Goal: Task Accomplishment & Management: Use online tool/utility

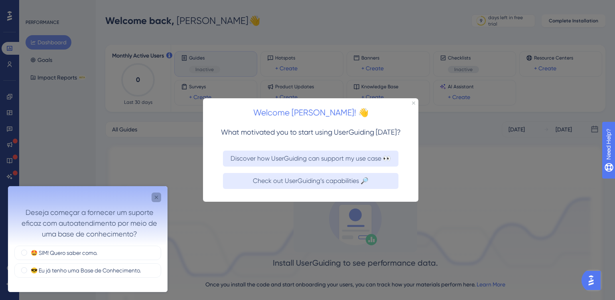
click at [157, 196] on icon "Close survey" at bounding box center [156, 197] width 6 height 6
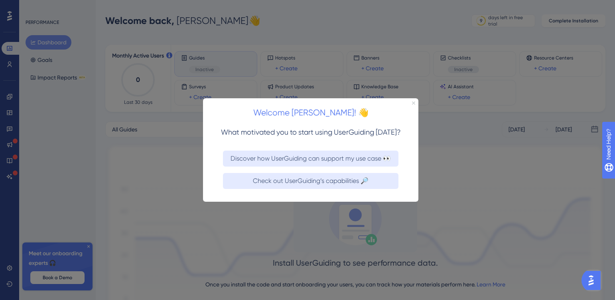
click at [414, 102] on icon "Close Preview" at bounding box center [413, 102] width 3 height 3
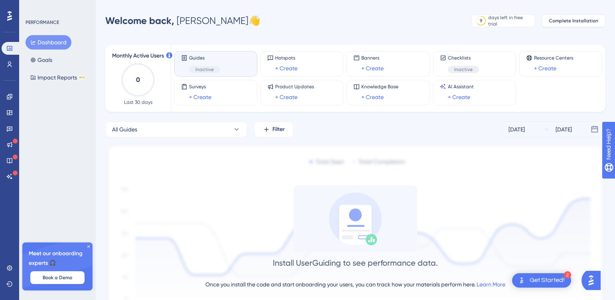
click at [574, 20] on span "Complete Installation" at bounding box center [573, 21] width 49 height 6
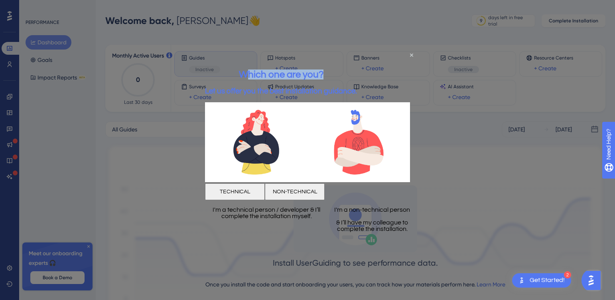
drag, startPoint x: 274, startPoint y: 73, endPoint x: 375, endPoint y: 74, distance: 100.9
click at [357, 74] on h2 "Which one are you?" at bounding box center [281, 74] width 152 height 10
click at [262, 87] on span "Let us offer you the best installation guidance." at bounding box center [281, 91] width 152 height 8
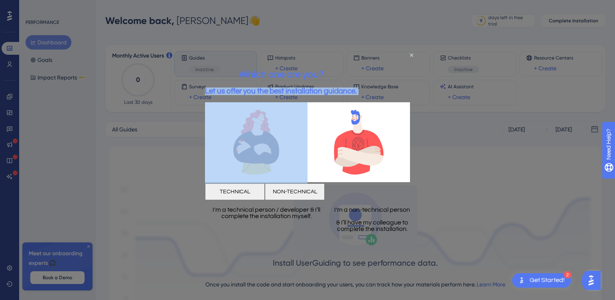
click at [262, 87] on span "Let us offer you the best installation guidance." at bounding box center [281, 91] width 152 height 8
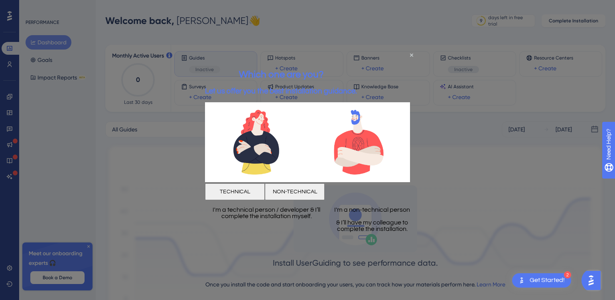
click at [256, 215] on p "I'm a technical person / developer & I’ll complete the installation myself." at bounding box center [266, 212] width 123 height 13
click at [357, 213] on p "I'm a non-technical person" at bounding box center [371, 209] width 89 height 6
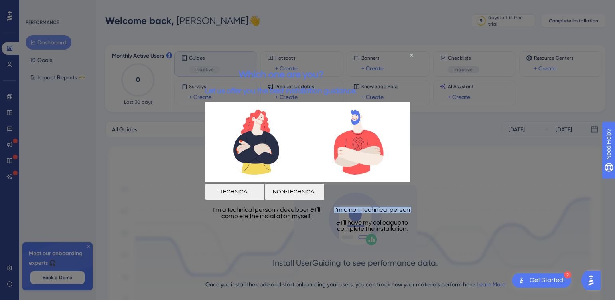
click at [357, 213] on p "I'm a non-technical person" at bounding box center [371, 209] width 89 height 6
click at [358, 221] on p "& I’ll have my colleague to complete the installation." at bounding box center [371, 225] width 89 height 13
drag, startPoint x: 392, startPoint y: 238, endPoint x: 325, endPoint y: 214, distance: 71.5
click at [327, 214] on div "I'm a non-technical person & I’ll have my colleague to complete the installatio…" at bounding box center [371, 219] width 89 height 26
click at [308, 87] on h3 "Let us offer you the best installation guidance." at bounding box center [281, 91] width 152 height 8
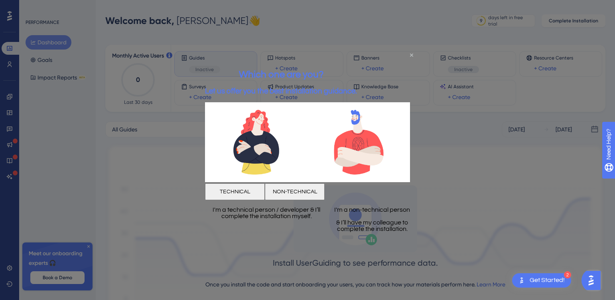
click at [412, 53] on icon "Close Preview" at bounding box center [411, 54] width 3 height 3
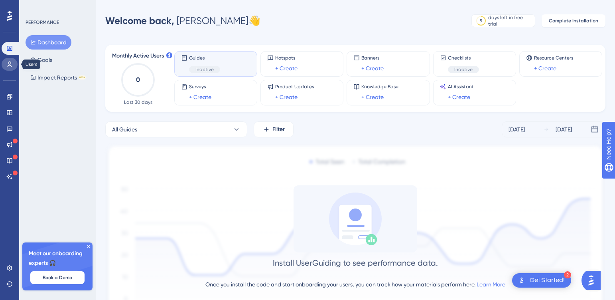
click at [13, 65] on link at bounding box center [10, 64] width 16 height 13
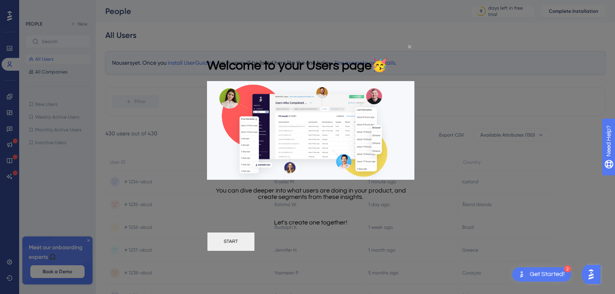
click at [409, 45] on icon "Close Preview" at bounding box center [409, 46] width 3 height 3
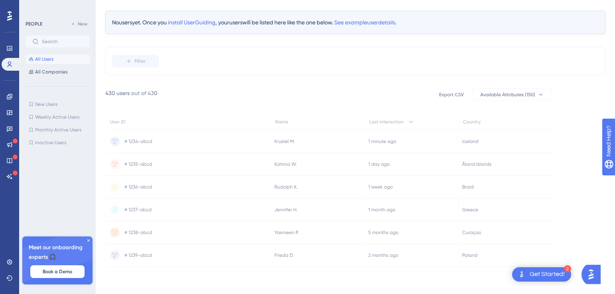
scroll to position [43, 0]
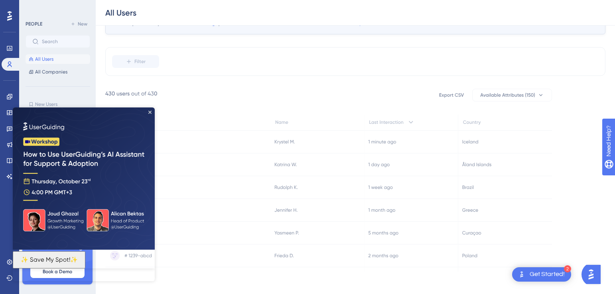
click at [148, 113] on img at bounding box center [84, 178] width 142 height 142
click at [150, 108] on img at bounding box center [84, 178] width 142 height 142
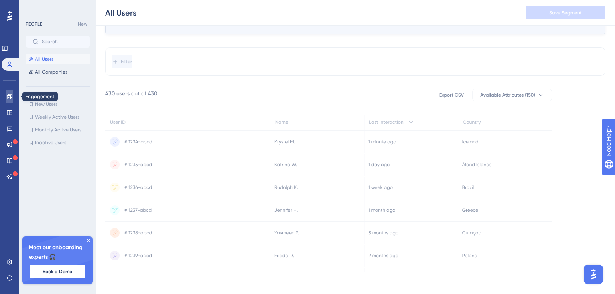
click at [11, 96] on icon at bounding box center [9, 96] width 6 height 6
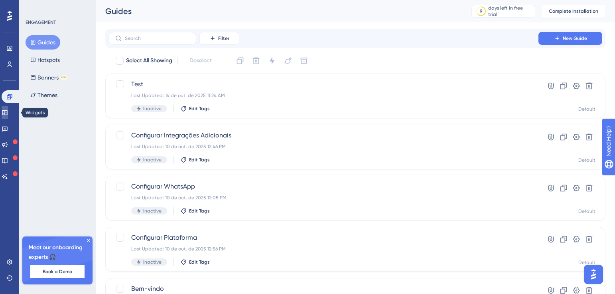
click at [7, 115] on icon at bounding box center [4, 112] width 5 height 5
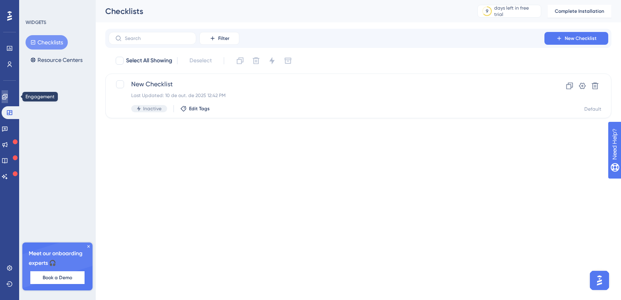
click at [8, 100] on link at bounding box center [5, 96] width 6 height 13
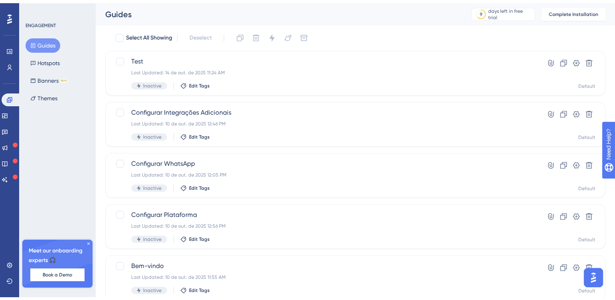
scroll to position [48, 0]
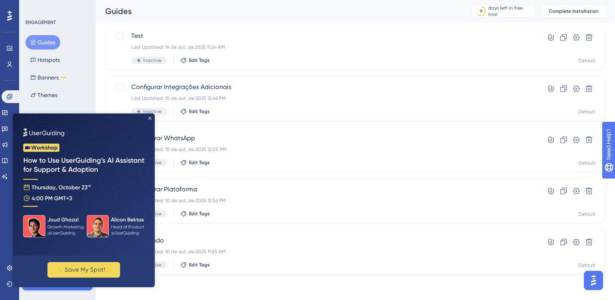
click at [150, 117] on icon "Close Preview" at bounding box center [149, 117] width 3 height 3
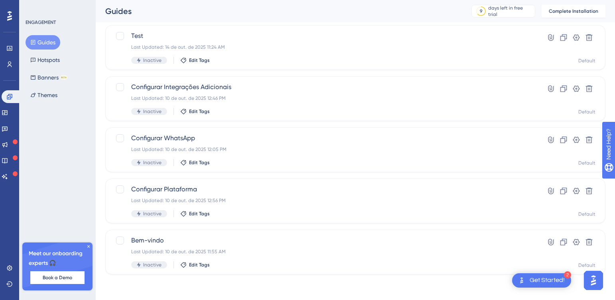
click at [40, 40] on button "Guides" at bounding box center [43, 42] width 35 height 14
click at [39, 54] on button "Hotspots" at bounding box center [45, 60] width 39 height 14
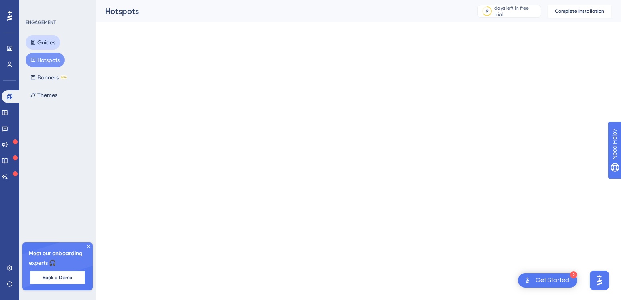
click at [45, 42] on button "Guides" at bounding box center [43, 42] width 35 height 14
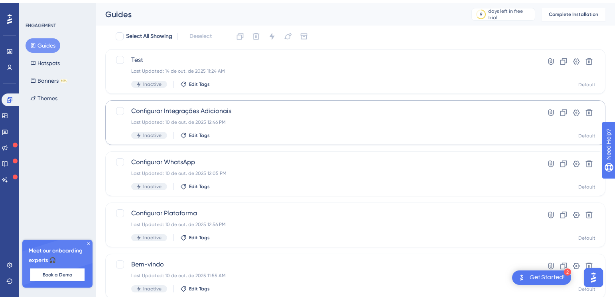
scroll to position [48, 0]
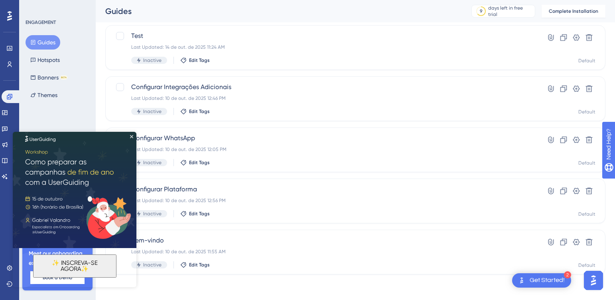
click at [133, 134] on img at bounding box center [75, 186] width 124 height 124
click at [130, 136] on icon "Close Preview" at bounding box center [131, 136] width 3 height 3
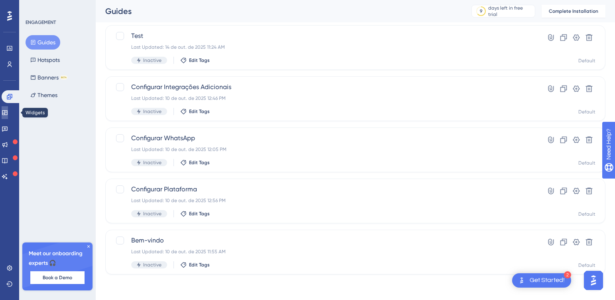
click at [7, 111] on icon at bounding box center [4, 112] width 5 height 5
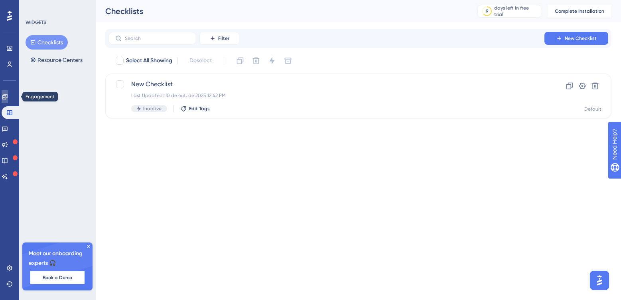
click at [8, 99] on icon at bounding box center [5, 96] width 6 height 6
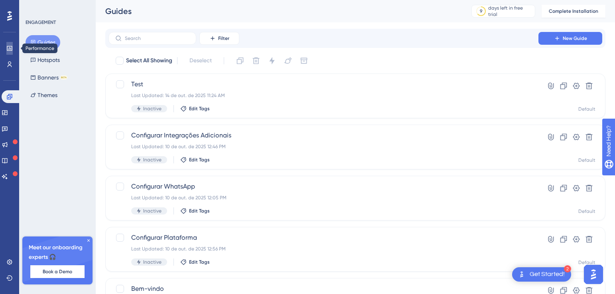
click at [12, 46] on icon at bounding box center [9, 48] width 5 height 5
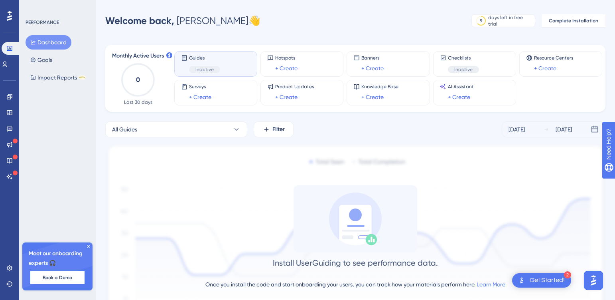
click at [544, 279] on div "Get Started!" at bounding box center [547, 280] width 35 height 9
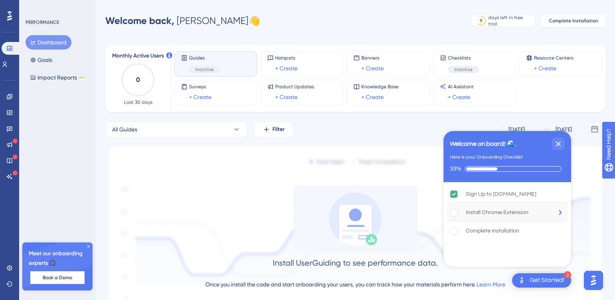
click at [512, 210] on div "Install Chrome Extension" at bounding box center [497, 212] width 63 height 10
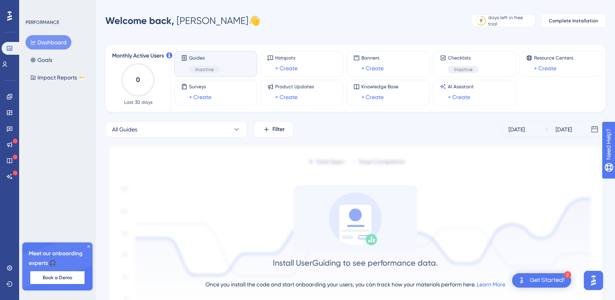
click at [546, 283] on div "Get Started!" at bounding box center [547, 280] width 35 height 9
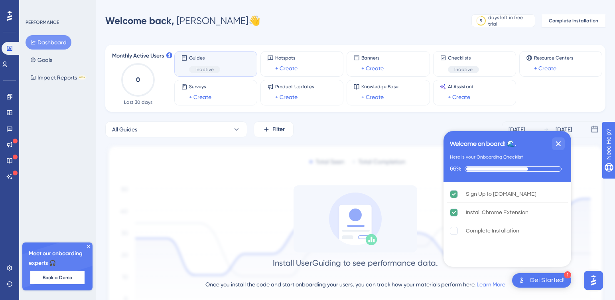
click at [365, 22] on div "Welcome back, Marcelo 👋 9 days left in free trial Click to see upgrade options …" at bounding box center [355, 21] width 500 height 16
click at [9, 96] on icon at bounding box center [9, 96] width 6 height 6
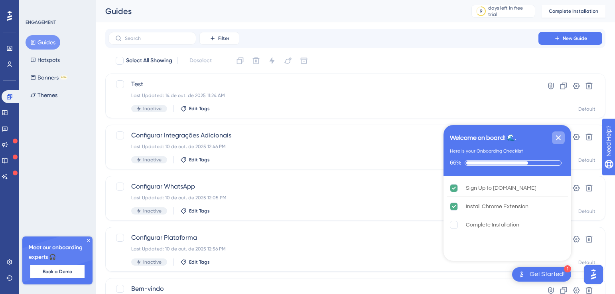
click at [556, 138] on icon "Close Checklist" at bounding box center [559, 138] width 10 height 10
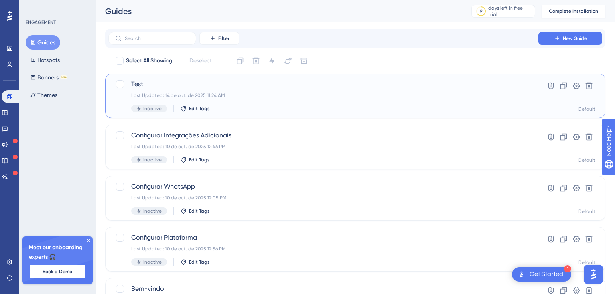
click at [379, 88] on span "Test" at bounding box center [323, 84] width 384 height 10
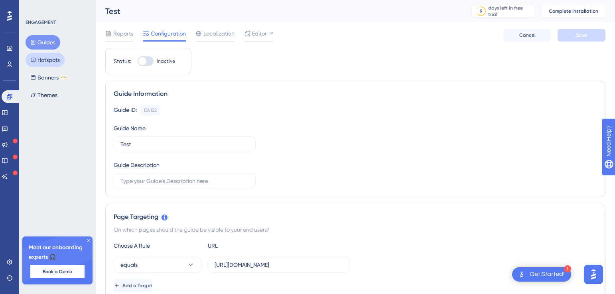
click at [45, 61] on button "Hotspots" at bounding box center [45, 60] width 39 height 14
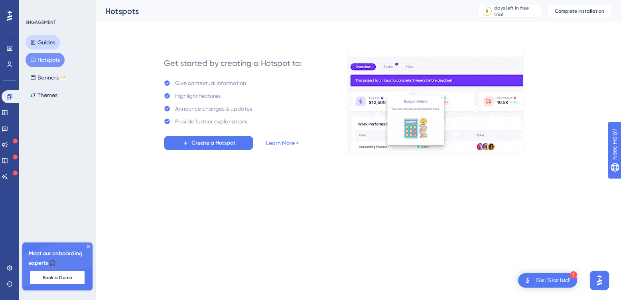
click at [51, 38] on button "Guides" at bounding box center [43, 42] width 35 height 14
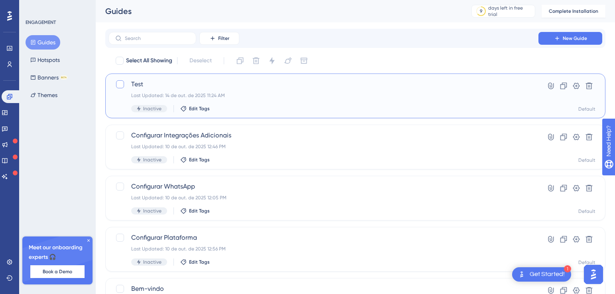
click at [121, 82] on div at bounding box center [120, 84] width 8 height 8
click at [121, 82] on icon at bounding box center [120, 84] width 5 height 6
checkbox input "false"
click at [253, 93] on div "Last Updated: 14 de out. de 2025 11:24 AM" at bounding box center [323, 95] width 384 height 6
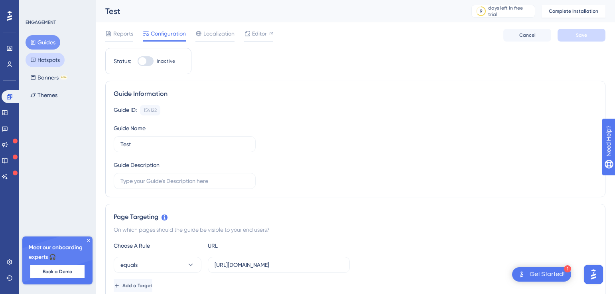
click at [43, 65] on button "Hotspots" at bounding box center [45, 60] width 39 height 14
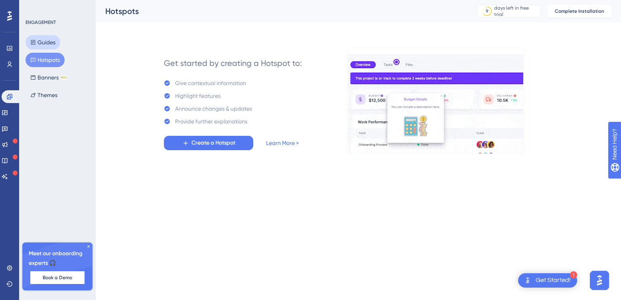
click at [50, 41] on button "Guides" at bounding box center [43, 42] width 35 height 14
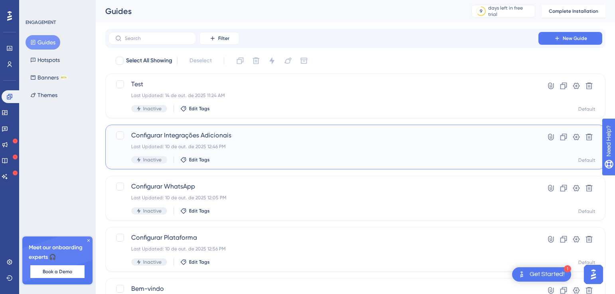
click at [264, 137] on span "Configurar Integrações Adicionais" at bounding box center [323, 135] width 384 height 10
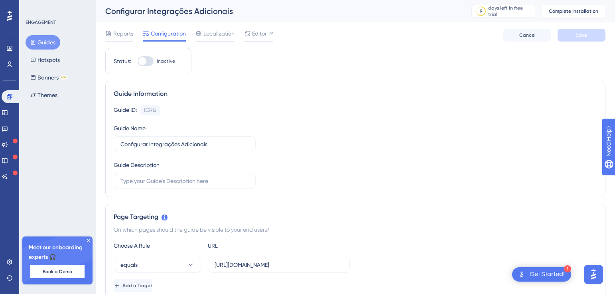
click at [146, 62] on div at bounding box center [146, 61] width 16 height 10
click at [138, 61] on input "Inactive" at bounding box center [137, 61] width 0 height 0
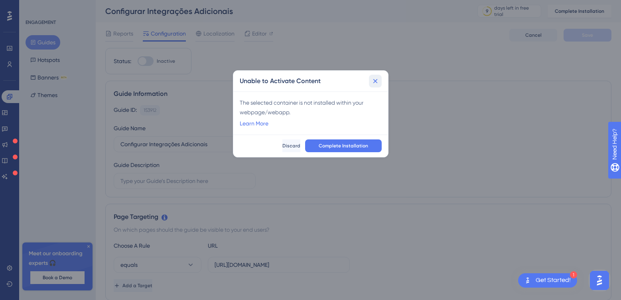
click at [373, 82] on icon at bounding box center [375, 81] width 8 height 8
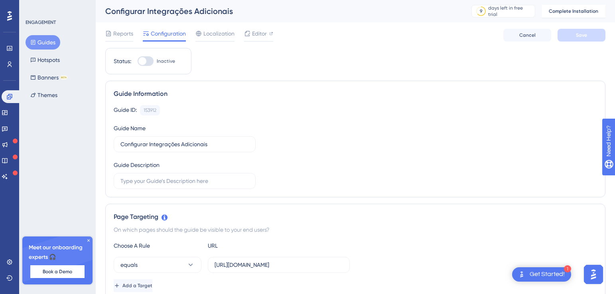
click at [149, 62] on div at bounding box center [146, 61] width 16 height 10
click at [138, 61] on input "Inactive" at bounding box center [137, 61] width 0 height 0
checkbox input "false"
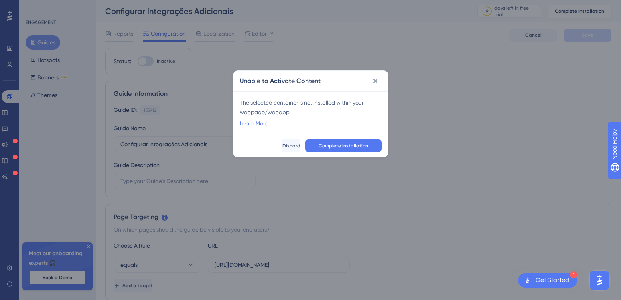
click at [255, 101] on div "The selected container is not installed within your webpage/webapp." at bounding box center [311, 107] width 142 height 19
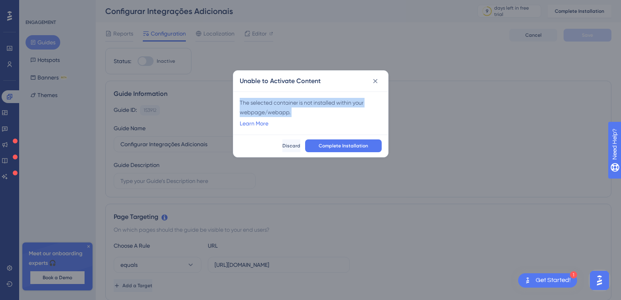
click at [255, 101] on div "The selected container is not installed within your webpage/webapp." at bounding box center [311, 107] width 142 height 19
click at [377, 81] on icon at bounding box center [375, 81] width 8 height 8
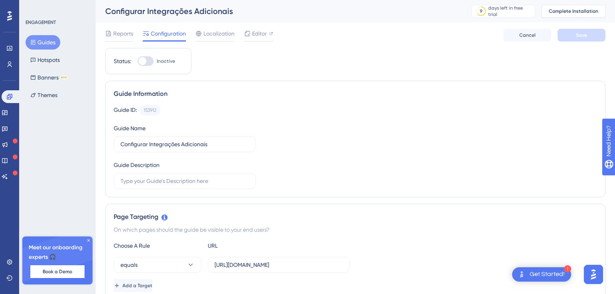
drag, startPoint x: 564, startPoint y: 10, endPoint x: 555, endPoint y: 14, distance: 10.4
click at [564, 10] on span "Complete Installation" at bounding box center [573, 11] width 49 height 6
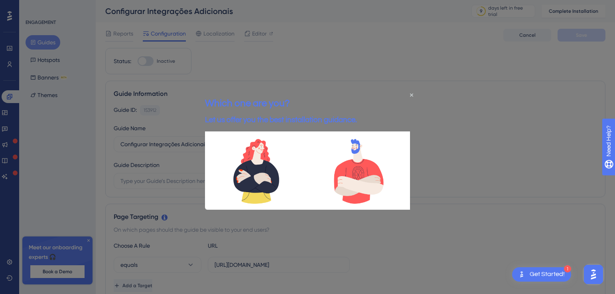
click at [357, 131] on div "Which one are you? Let us offer you the best installation guidance." at bounding box center [281, 110] width 152 height 41
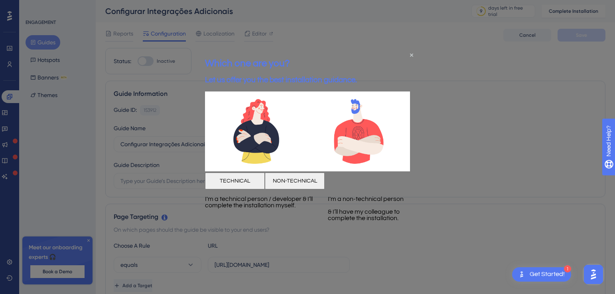
click at [357, 55] on div "Which one are you? Let us offer you the best installation guidance." at bounding box center [281, 70] width 152 height 41
click at [410, 53] on icon "Close Preview" at bounding box center [411, 54] width 3 height 3
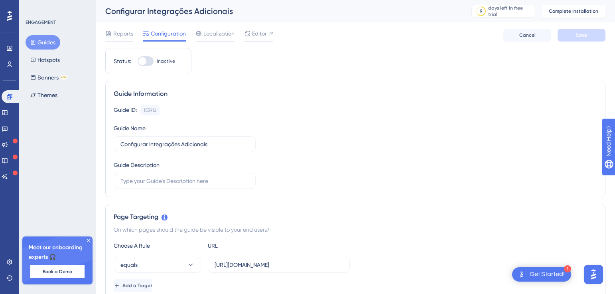
click at [551, 274] on div "Get Started!" at bounding box center [547, 274] width 35 height 9
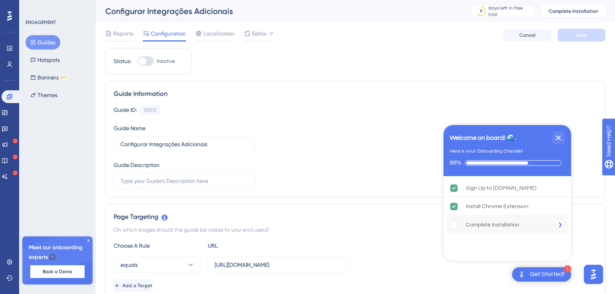
click at [510, 221] on div "Complete Installation" at bounding box center [492, 225] width 53 height 10
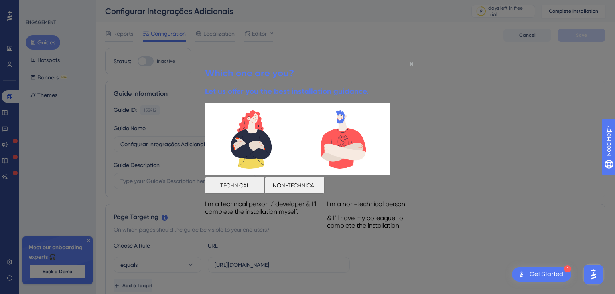
click at [410, 63] on icon "Close Preview" at bounding box center [411, 63] width 3 height 3
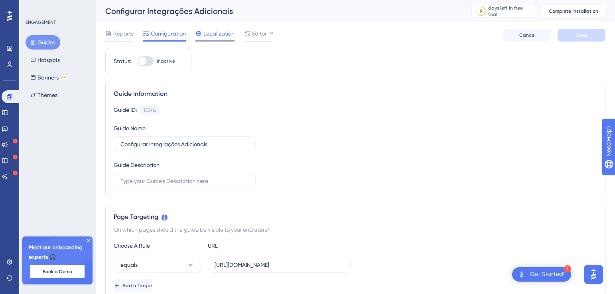
click at [216, 35] on span "Localization" at bounding box center [218, 34] width 31 height 10
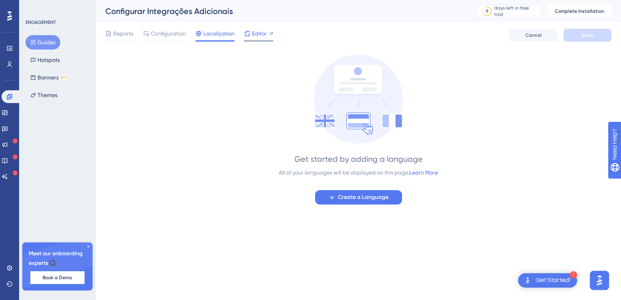
click at [247, 38] on div "Editor" at bounding box center [258, 35] width 29 height 13
click at [117, 35] on span "Reports" at bounding box center [123, 34] width 20 height 10
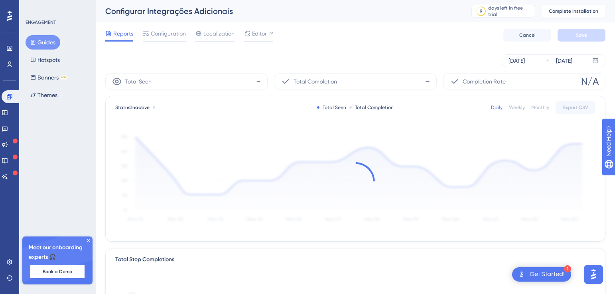
click at [50, 40] on button "Guides" at bounding box center [43, 42] width 35 height 14
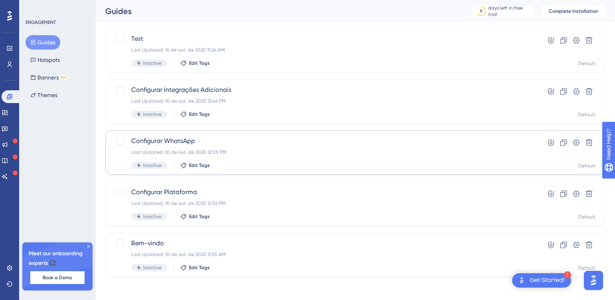
scroll to position [48, 0]
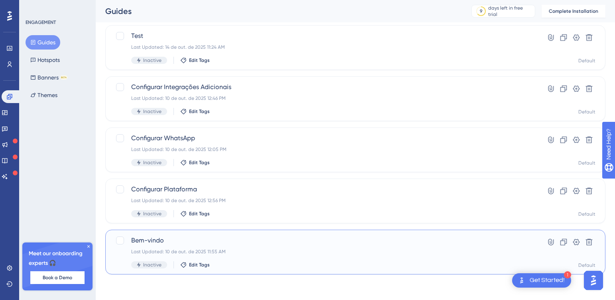
click at [225, 240] on span "Bem-vindo" at bounding box center [323, 240] width 384 height 10
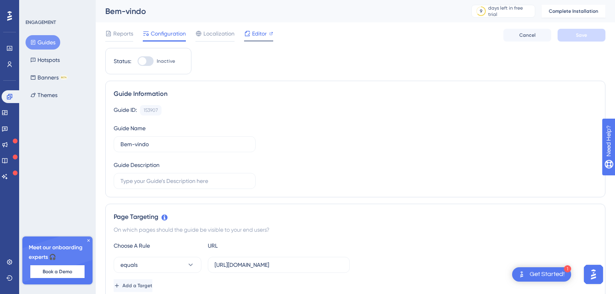
click at [257, 31] on span "Editor" at bounding box center [259, 34] width 15 height 10
click at [47, 41] on button "Guides" at bounding box center [43, 42] width 35 height 14
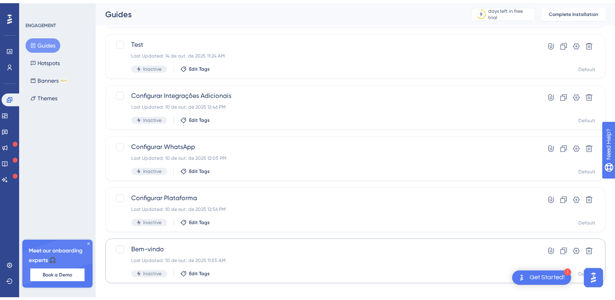
scroll to position [99, 0]
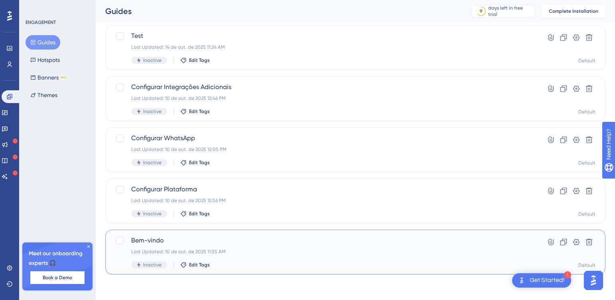
click at [411, 238] on span "Bem-vindo" at bounding box center [323, 240] width 384 height 10
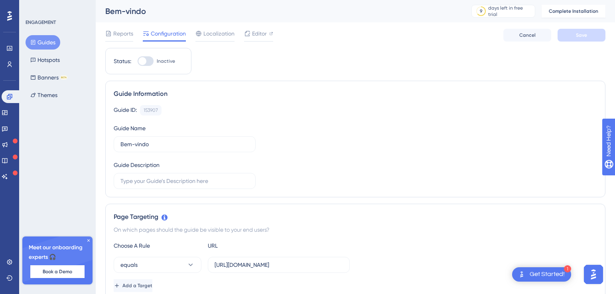
click at [49, 44] on button "Guides" at bounding box center [43, 42] width 35 height 14
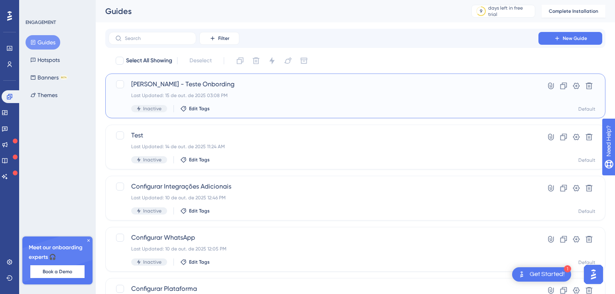
click at [241, 96] on div "Last Updated: 15 de out. de 2025 03:08 PM" at bounding box center [323, 95] width 384 height 6
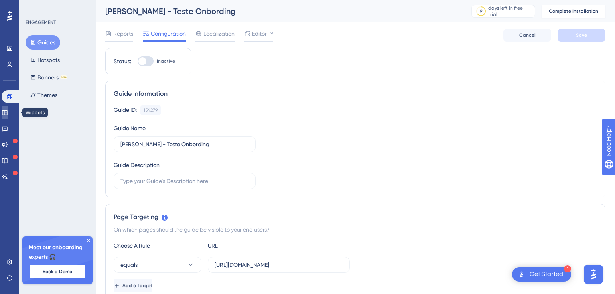
click at [7, 112] on icon at bounding box center [4, 112] width 5 height 5
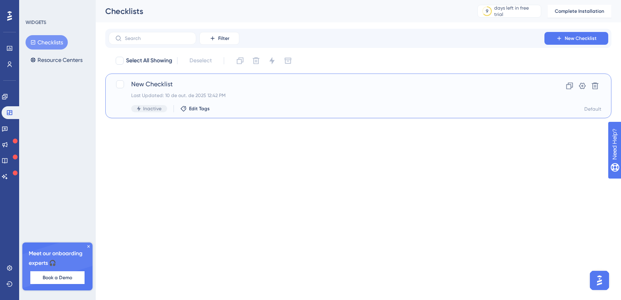
click at [226, 89] on span "New Checklist" at bounding box center [326, 84] width 390 height 10
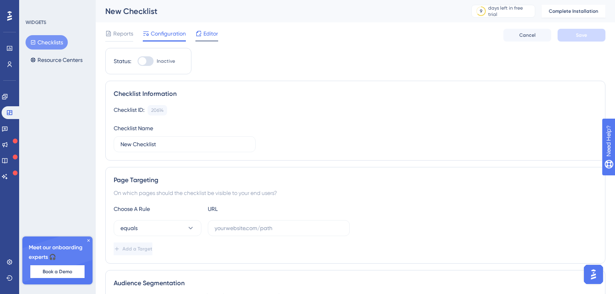
click at [207, 35] on span "Editor" at bounding box center [210, 34] width 15 height 10
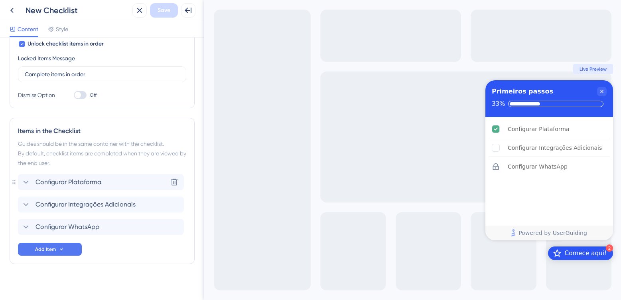
scroll to position [162, 0]
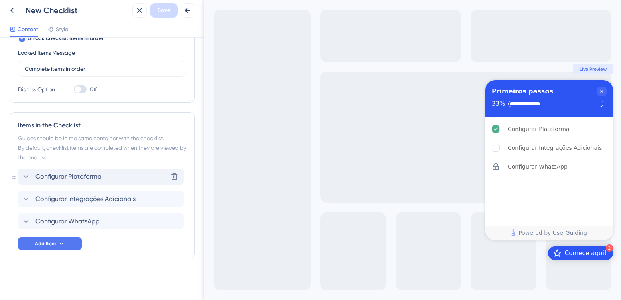
click at [70, 177] on span "Configurar Plataforma" at bounding box center [68, 177] width 66 height 10
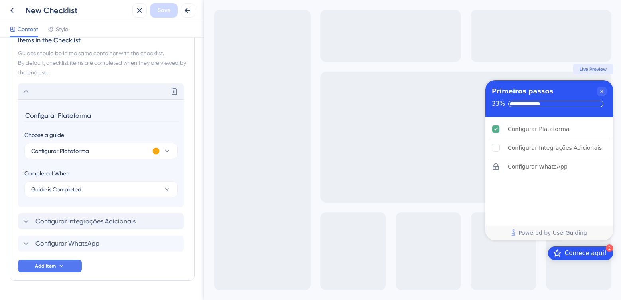
scroll to position [269, 0]
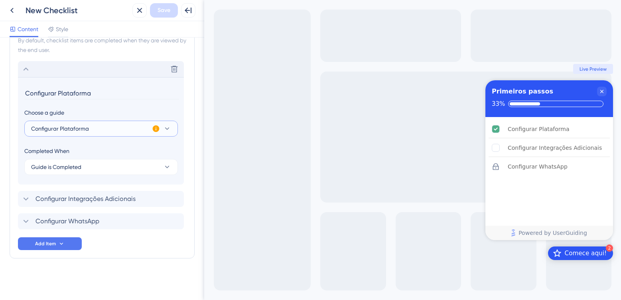
click at [104, 130] on button "Configurar Plataforma" at bounding box center [101, 128] width 154 height 16
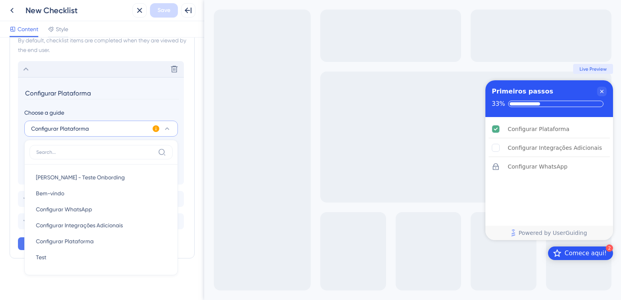
click at [104, 130] on button "Configurar Plataforma" at bounding box center [101, 128] width 154 height 16
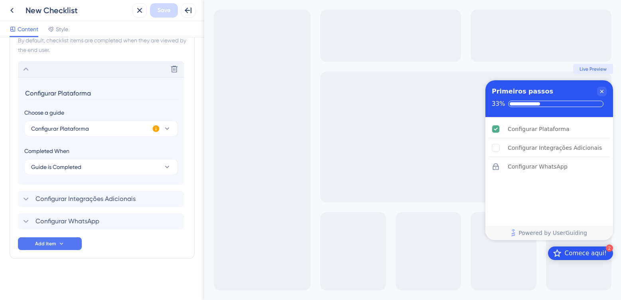
click at [78, 71] on div "Delete" at bounding box center [101, 69] width 166 height 16
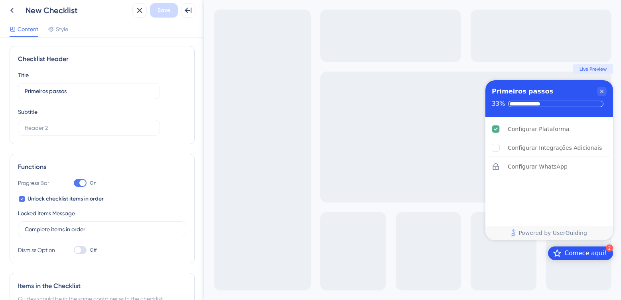
scroll to position [0, 0]
click at [60, 34] on div "Style" at bounding box center [58, 30] width 20 height 13
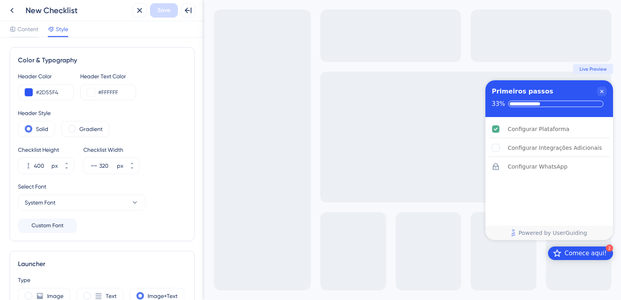
click at [590, 68] on span "Live Preview" at bounding box center [593, 69] width 27 height 6
click at [30, 29] on span "Content" at bounding box center [28, 29] width 21 height 10
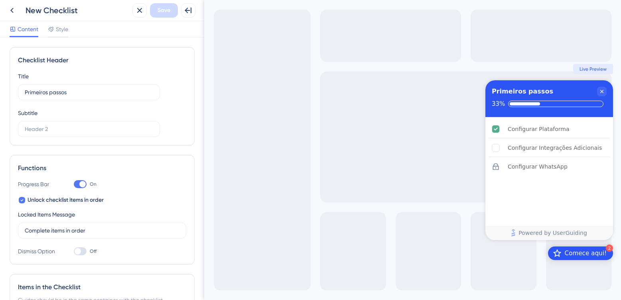
scroll to position [162, 0]
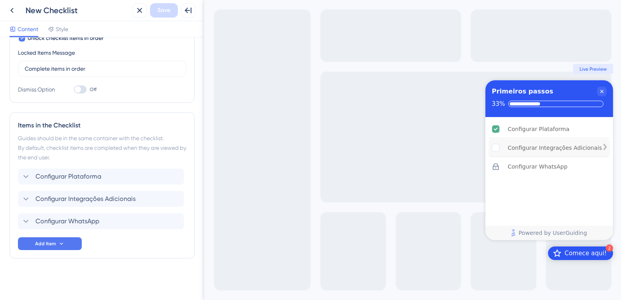
click at [536, 149] on div "Configurar Integrações Adicionais" at bounding box center [555, 148] width 94 height 10
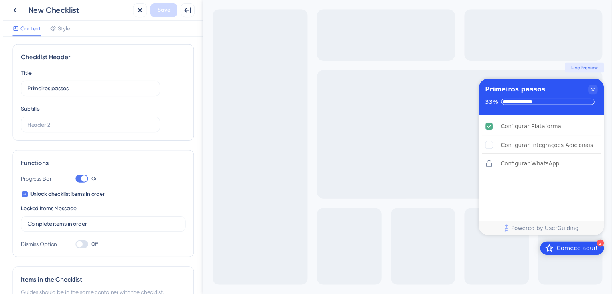
scroll to position [0, 0]
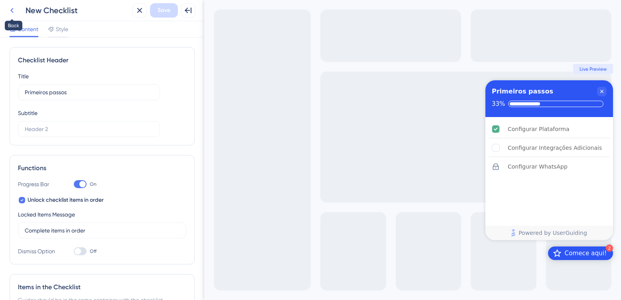
click at [18, 9] on button at bounding box center [12, 10] width 14 height 14
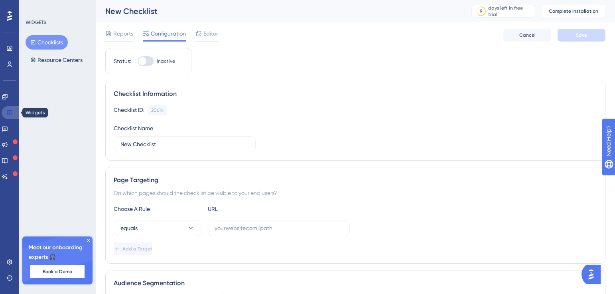
click at [13, 113] on link at bounding box center [11, 112] width 19 height 13
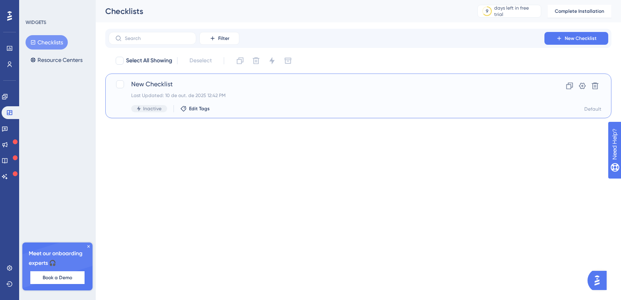
click at [200, 77] on div "New Checklist Last Updated: 10 de out. de 2025 12:42 PM Inactive Edit Tags Clon…" at bounding box center [358, 95] width 506 height 45
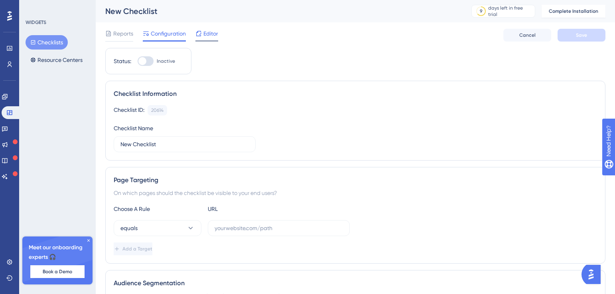
click at [209, 37] on span "Editor" at bounding box center [210, 34] width 15 height 10
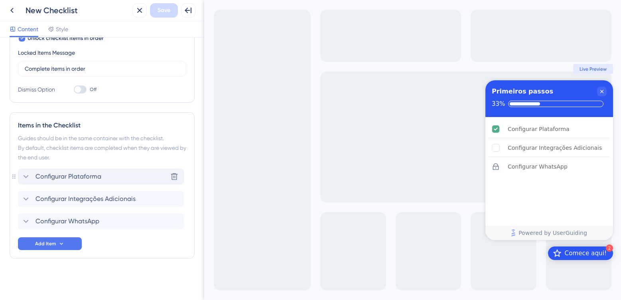
click at [70, 175] on span "Configurar Plataforma" at bounding box center [68, 177] width 66 height 10
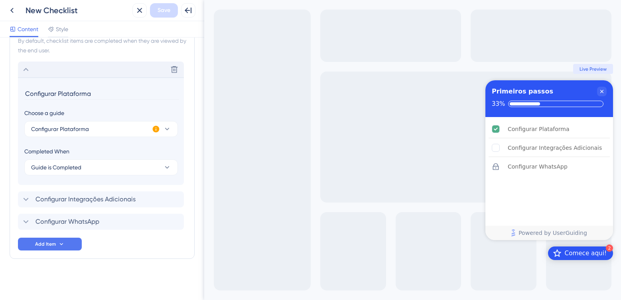
scroll to position [269, 0]
click at [77, 65] on div "Delete" at bounding box center [101, 69] width 166 height 16
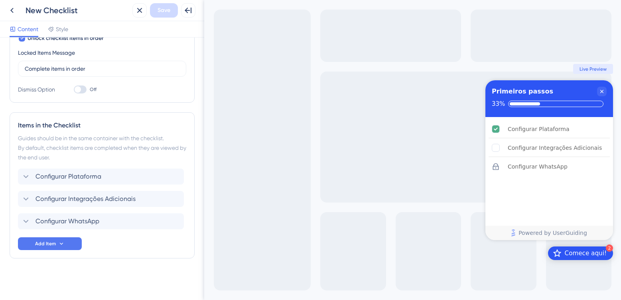
scroll to position [162, 0]
click at [69, 200] on span "Configurar Integrações Adicionais" at bounding box center [85, 199] width 100 height 10
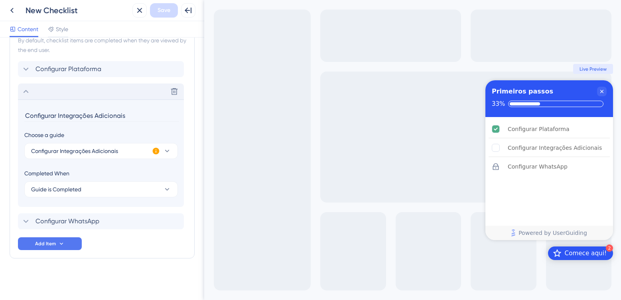
click at [80, 90] on div "Delete" at bounding box center [101, 91] width 166 height 16
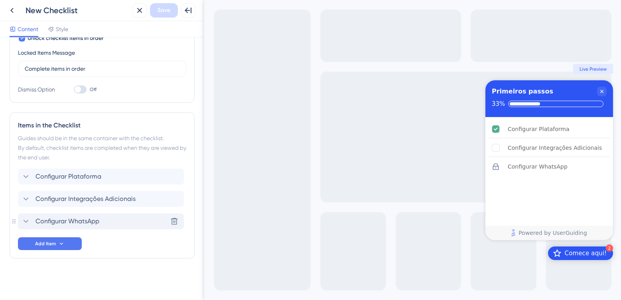
click at [85, 222] on span "Configurar WhatsApp" at bounding box center [67, 221] width 64 height 10
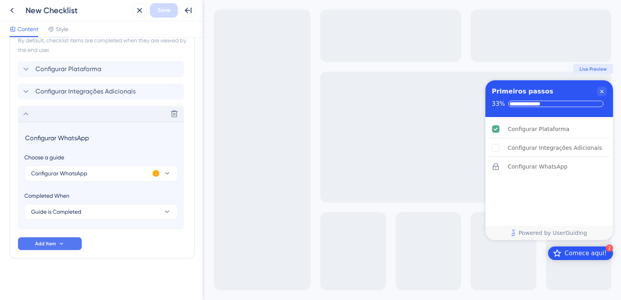
click at [98, 111] on div "Delete" at bounding box center [101, 114] width 166 height 16
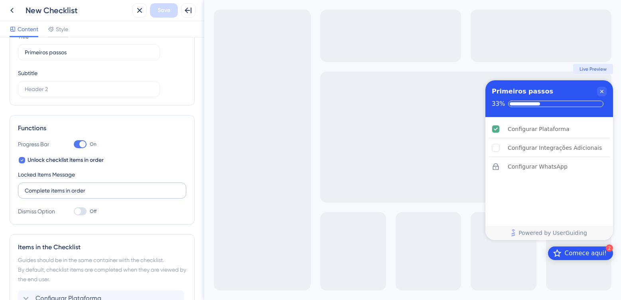
scroll to position [0, 0]
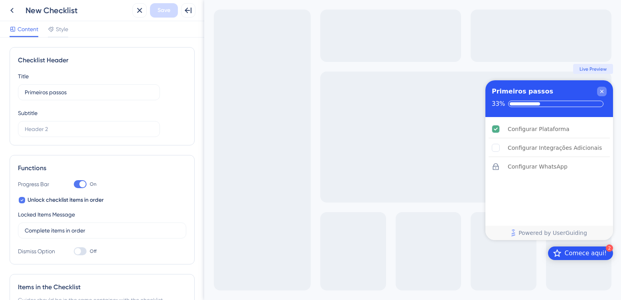
click at [603, 95] on div "Close Checklist" at bounding box center [602, 92] width 10 height 10
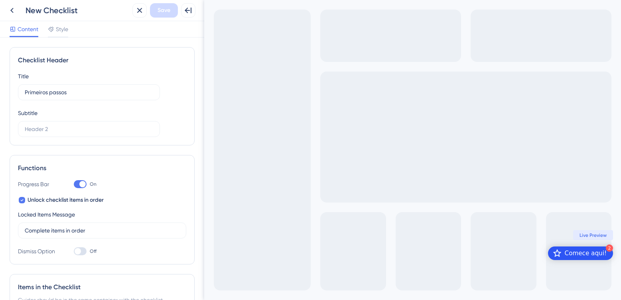
click at [586, 255] on div "Comece aqui!" at bounding box center [586, 253] width 42 height 8
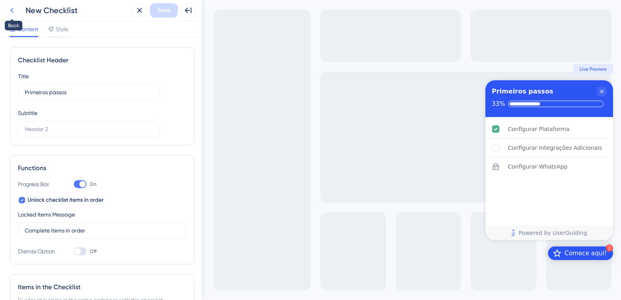
click at [14, 12] on icon at bounding box center [12, 11] width 10 height 10
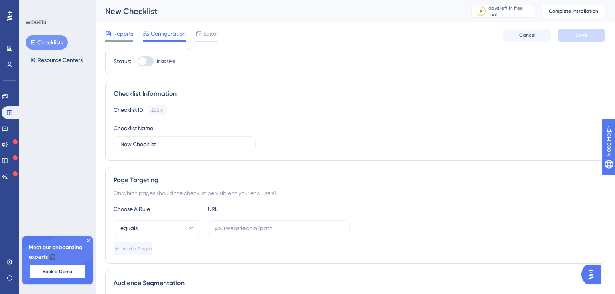
click at [117, 35] on span "Reports" at bounding box center [123, 34] width 20 height 10
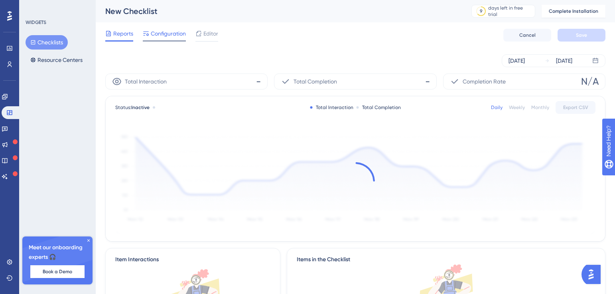
click at [158, 35] on span "Configuration" at bounding box center [168, 34] width 35 height 10
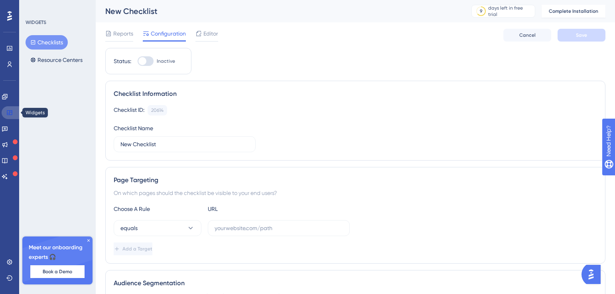
click at [11, 112] on icon at bounding box center [9, 112] width 5 height 5
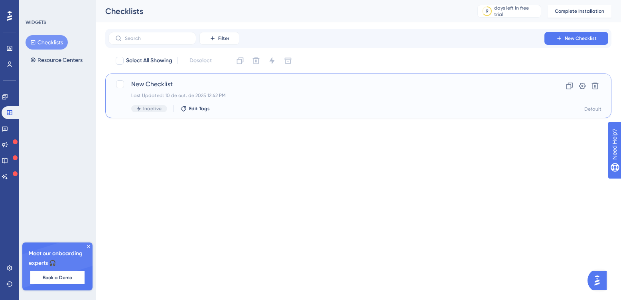
click at [246, 82] on span "New Checklist" at bounding box center [326, 84] width 390 height 10
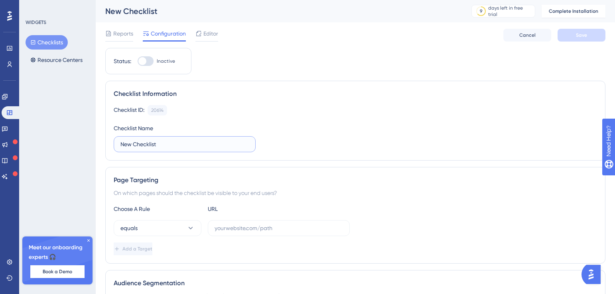
click at [160, 146] on input "New Checklist" at bounding box center [184, 144] width 128 height 9
click at [171, 146] on input "New Checklist" at bounding box center [184, 144] width 128 height 9
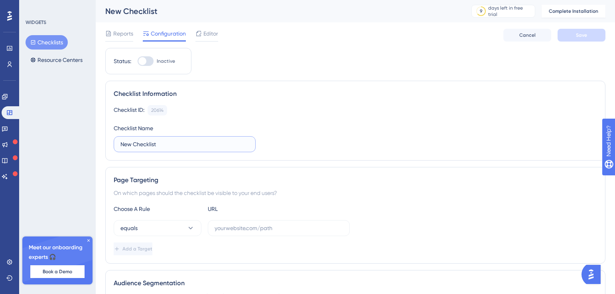
click at [167, 144] on input "New Checklist" at bounding box center [184, 144] width 128 height 9
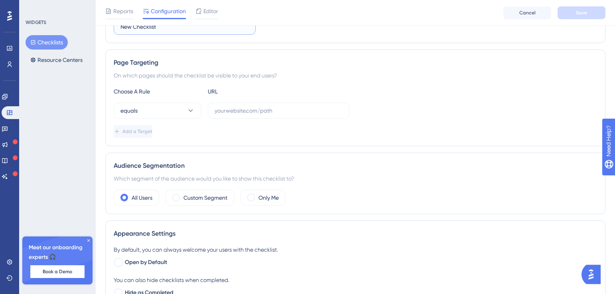
scroll to position [120, 0]
click at [186, 112] on button "equals" at bounding box center [158, 111] width 88 height 16
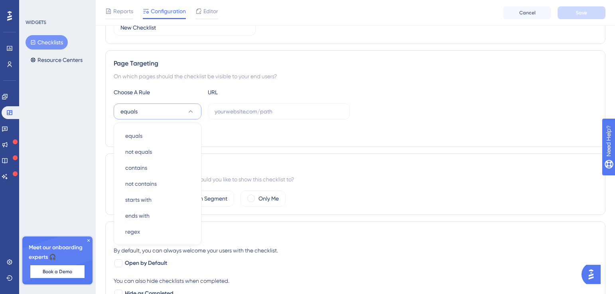
scroll to position [155, 0]
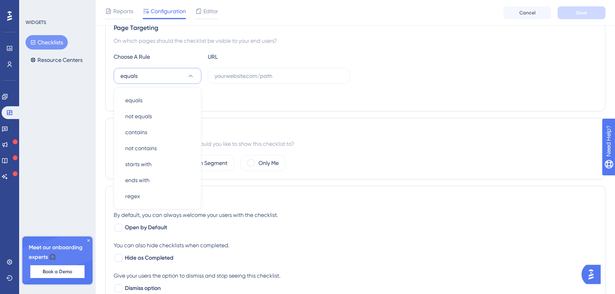
click at [416, 106] on div "Page Targeting On which pages should the checklist be visible to your end users…" at bounding box center [355, 63] width 500 height 97
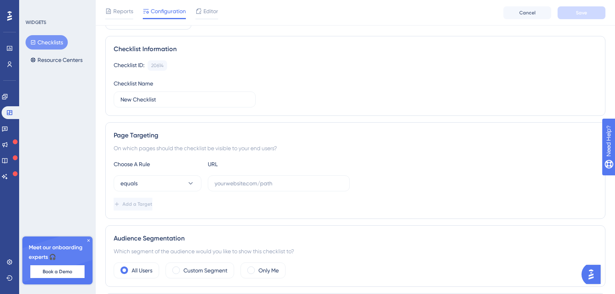
scroll to position [39, 0]
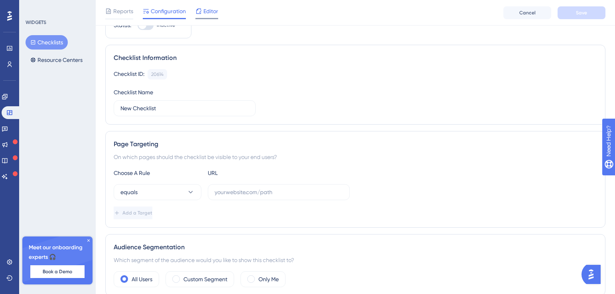
click at [205, 14] on span "Editor" at bounding box center [210, 11] width 15 height 10
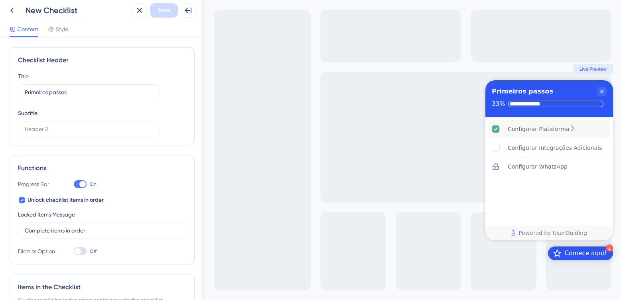
click at [539, 130] on div "Configurar Plataforma" at bounding box center [539, 129] width 62 height 10
